Goal: Find specific page/section: Find specific page/section

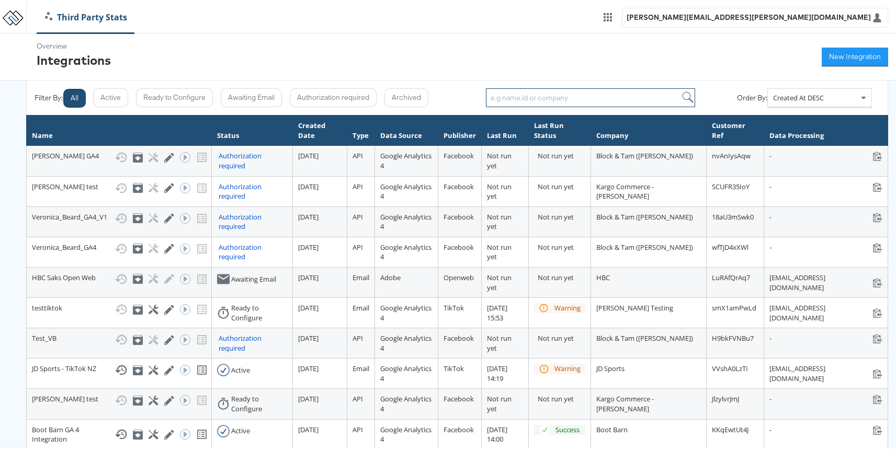
click at [636, 87] on input "search" at bounding box center [590, 95] width 209 height 19
type input "b"
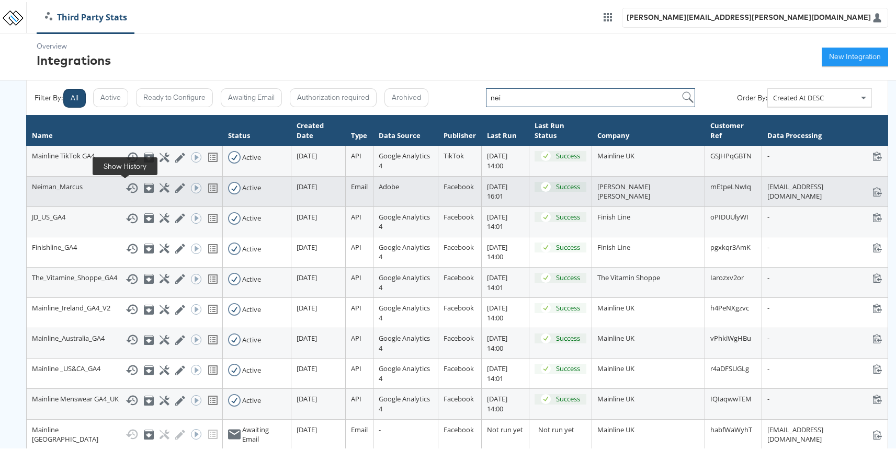
type input "nei"
click at [126, 188] on icon at bounding box center [132, 186] width 12 height 10
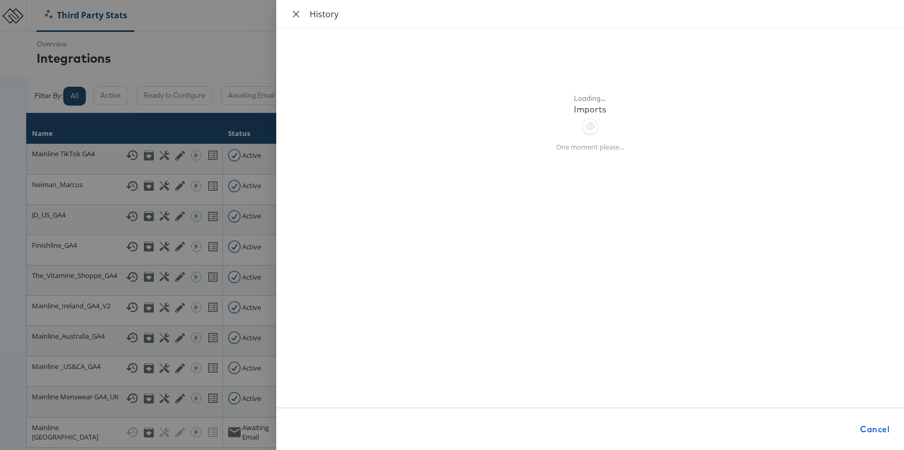
click at [298, 12] on icon "close" at bounding box center [296, 13] width 6 height 6
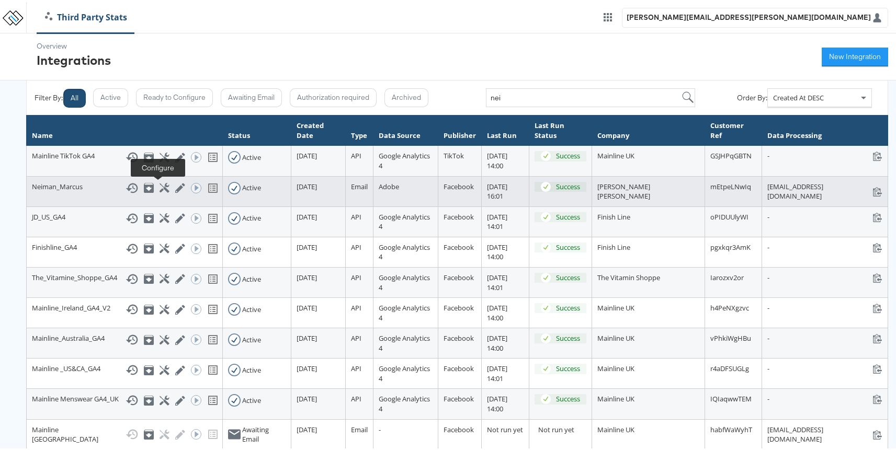
click at [161, 184] on icon at bounding box center [165, 186] width 10 height 10
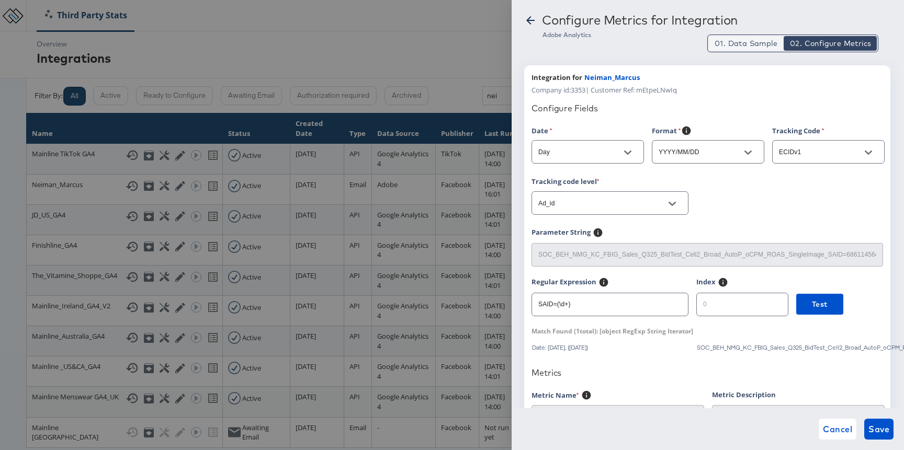
click at [750, 45] on span "01. Data Sample" at bounding box center [746, 43] width 63 height 10
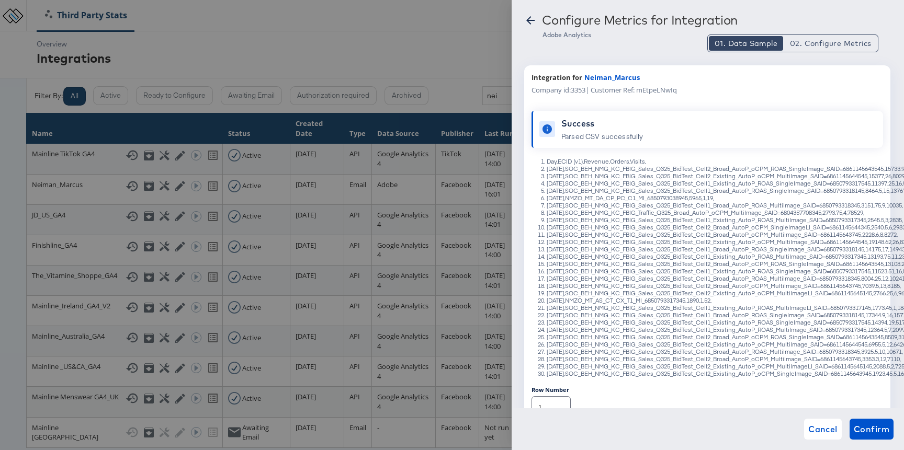
click at [378, 15] on div at bounding box center [452, 225] width 904 height 450
click at [813, 432] on span "Cancel" at bounding box center [822, 429] width 29 height 15
